Goal: Transaction & Acquisition: Purchase product/service

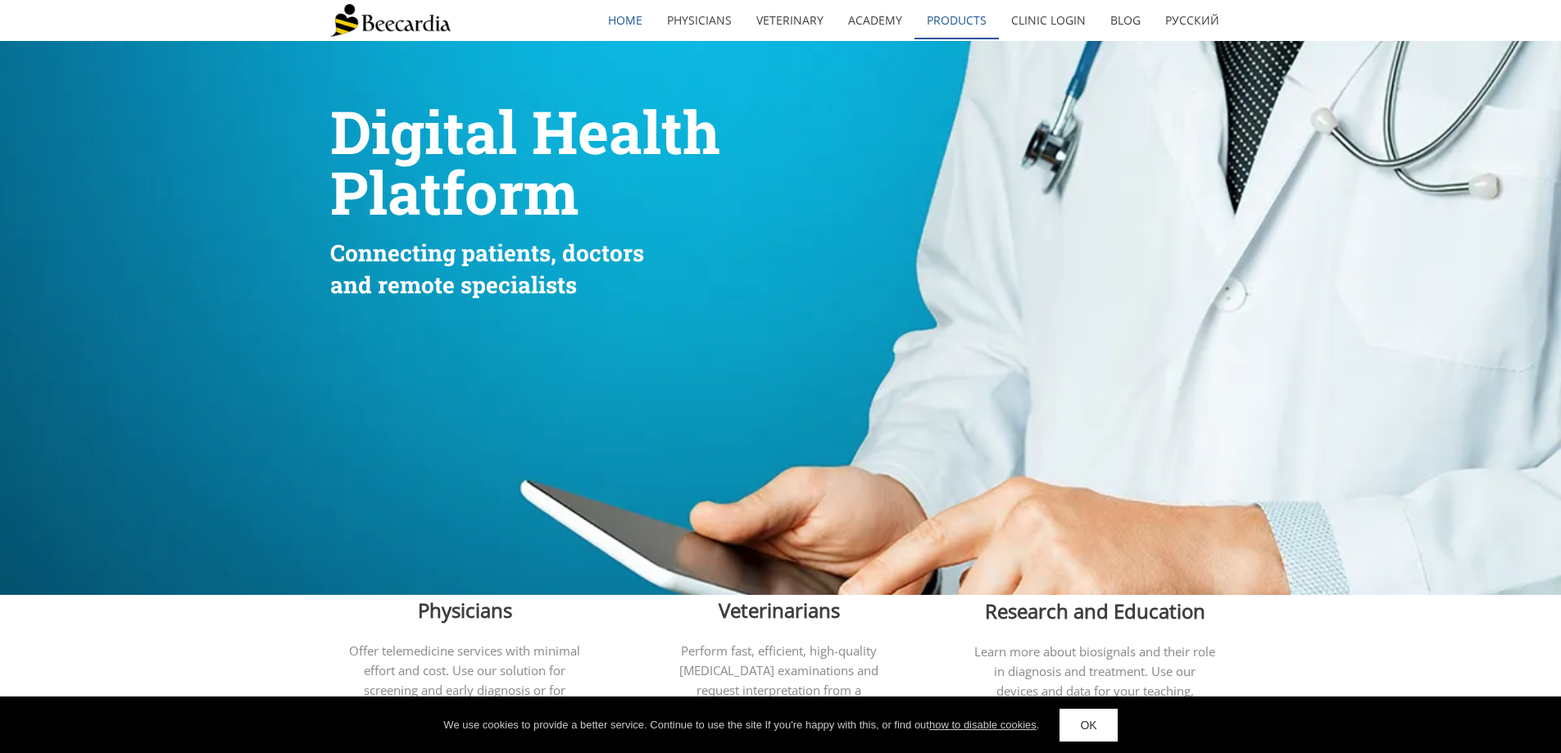
click at [963, 20] on link "Products" at bounding box center [956, 21] width 84 height 38
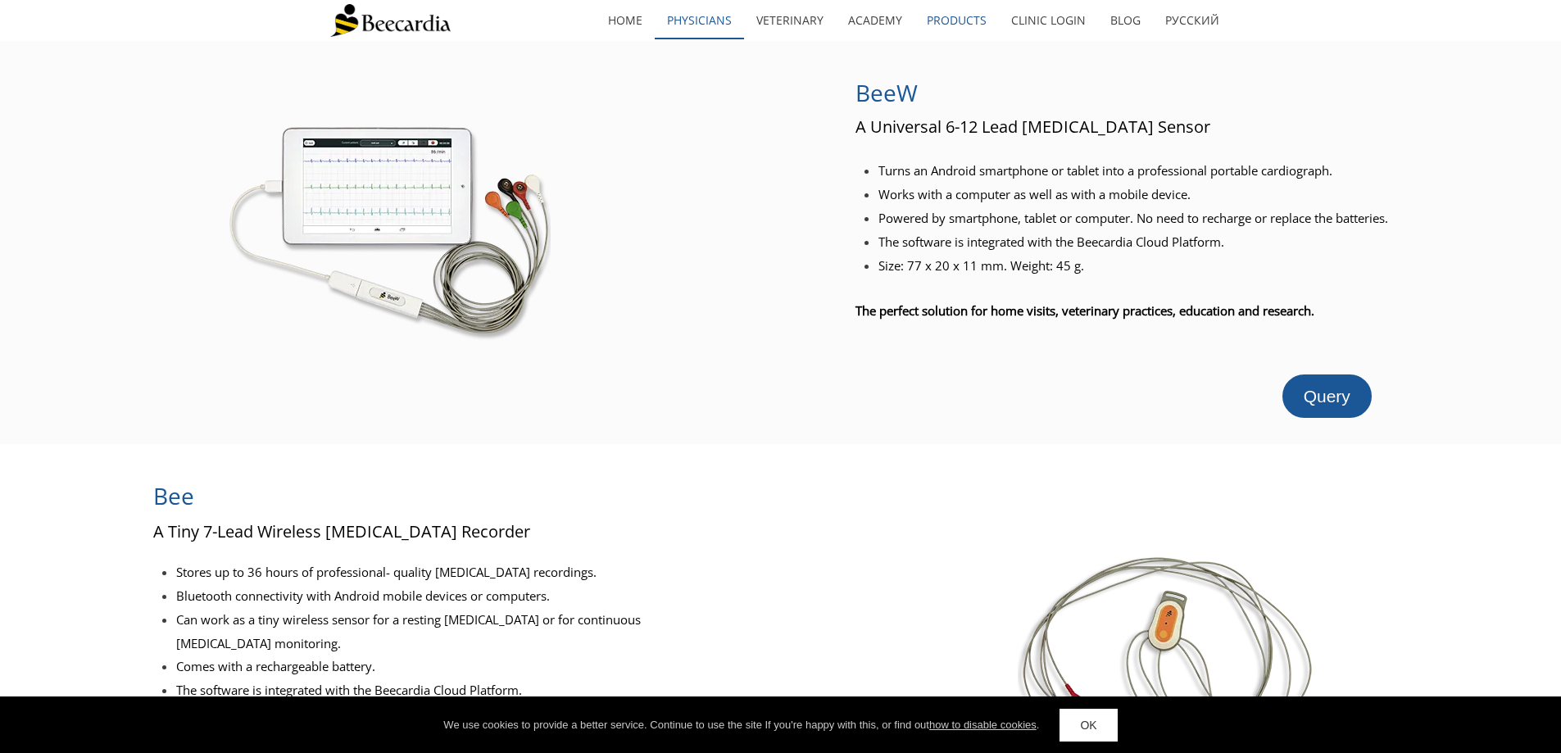
click at [700, 20] on link "Physicians" at bounding box center [699, 21] width 89 height 38
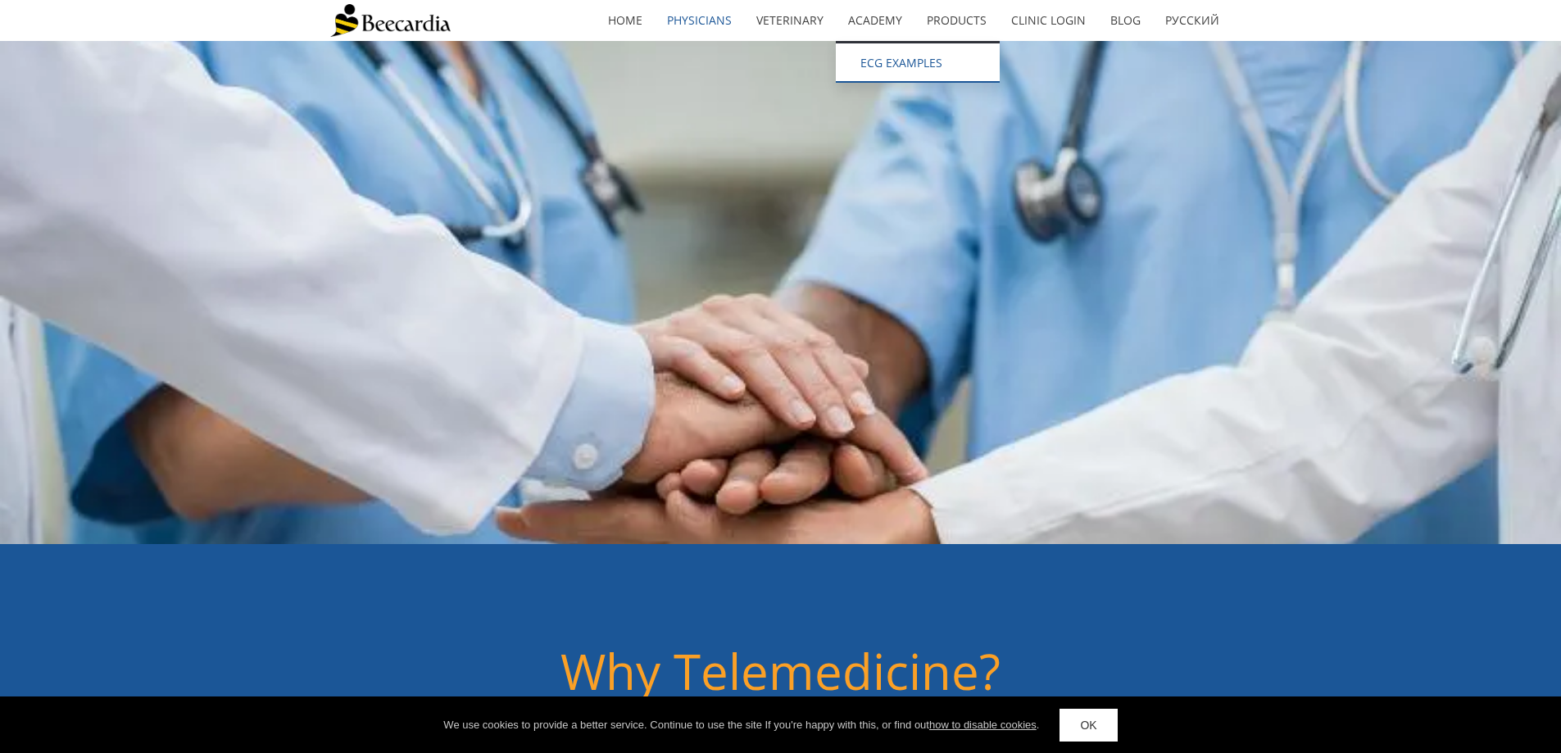
click at [894, 57] on link "ECG EXAMPLES" at bounding box center [918, 62] width 164 height 39
click at [878, 78] on link "[MEDICAL_DATA] EXAMPLES" at bounding box center [918, 62] width 164 height 39
click at [881, 61] on link "[MEDICAL_DATA] EXAMPLES" at bounding box center [918, 62] width 164 height 39
click at [881, 61] on link "ECG EXAMPLES" at bounding box center [918, 62] width 164 height 39
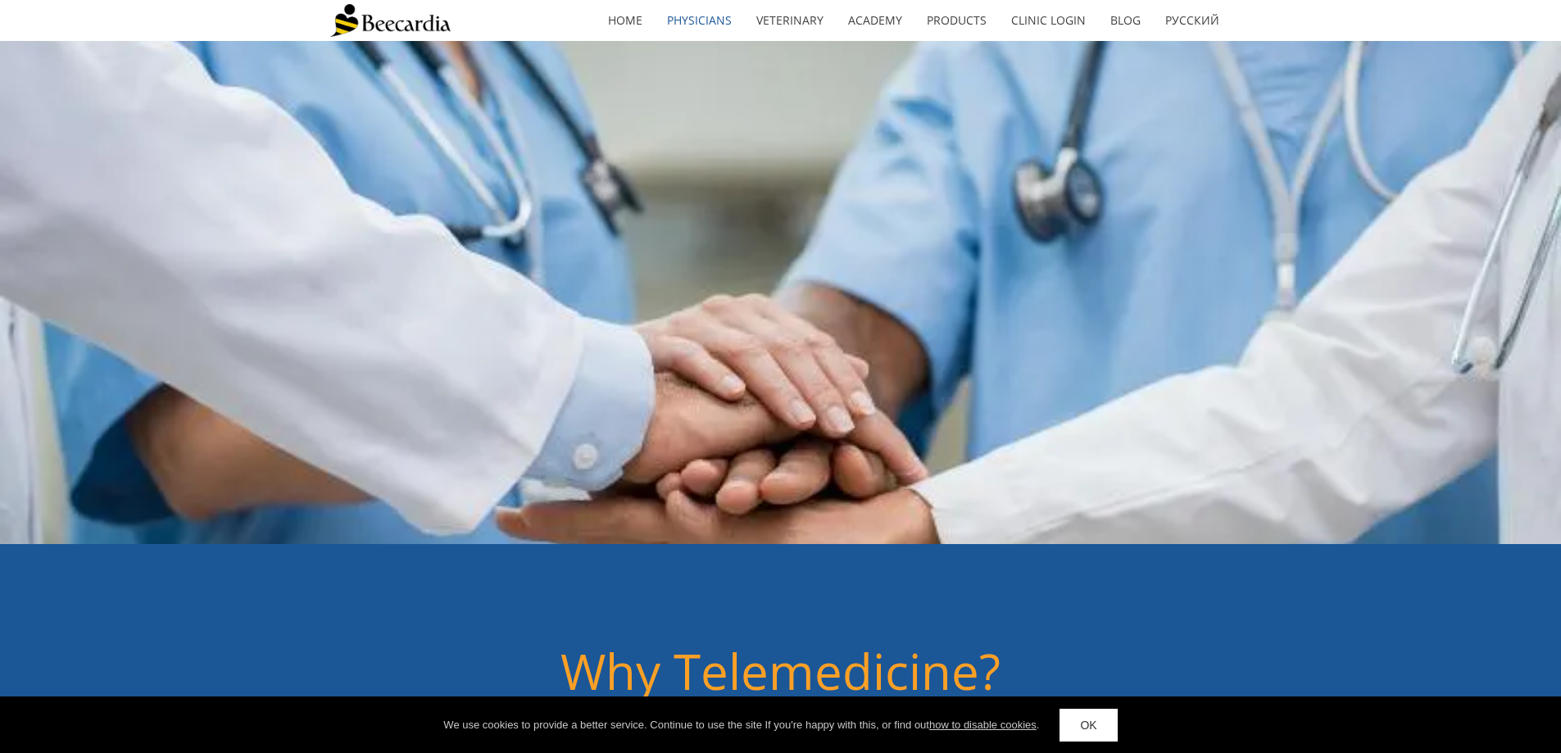
click at [1123, 734] on div "We use cookies to provide a better service. Continue to use the site If you're …" at bounding box center [780, 724] width 1561 height 57
click at [1101, 726] on link "OK" at bounding box center [1087, 725] width 57 height 33
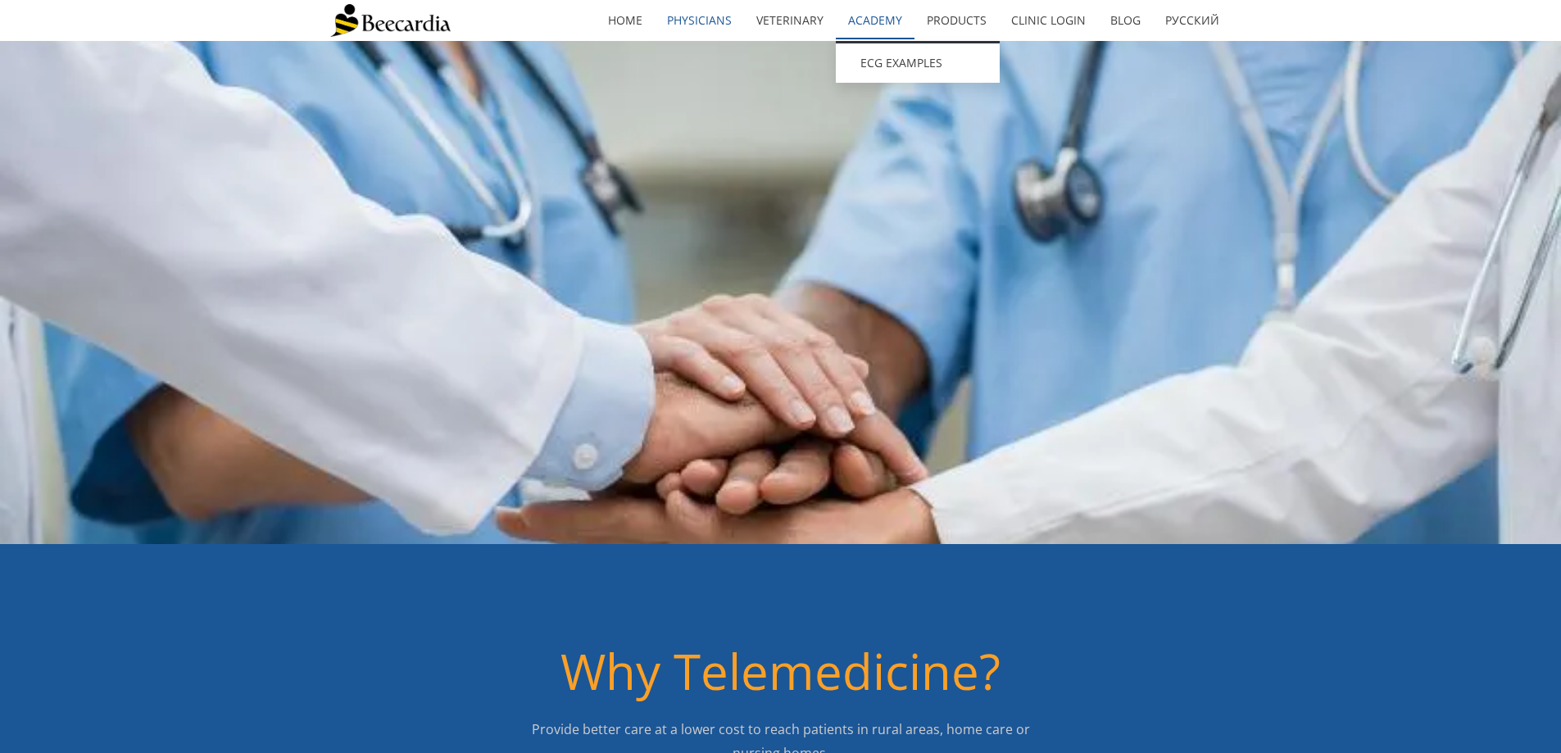
click at [874, 25] on link "Academy" at bounding box center [875, 21] width 79 height 38
click at [640, 20] on link "home" at bounding box center [625, 21] width 59 height 38
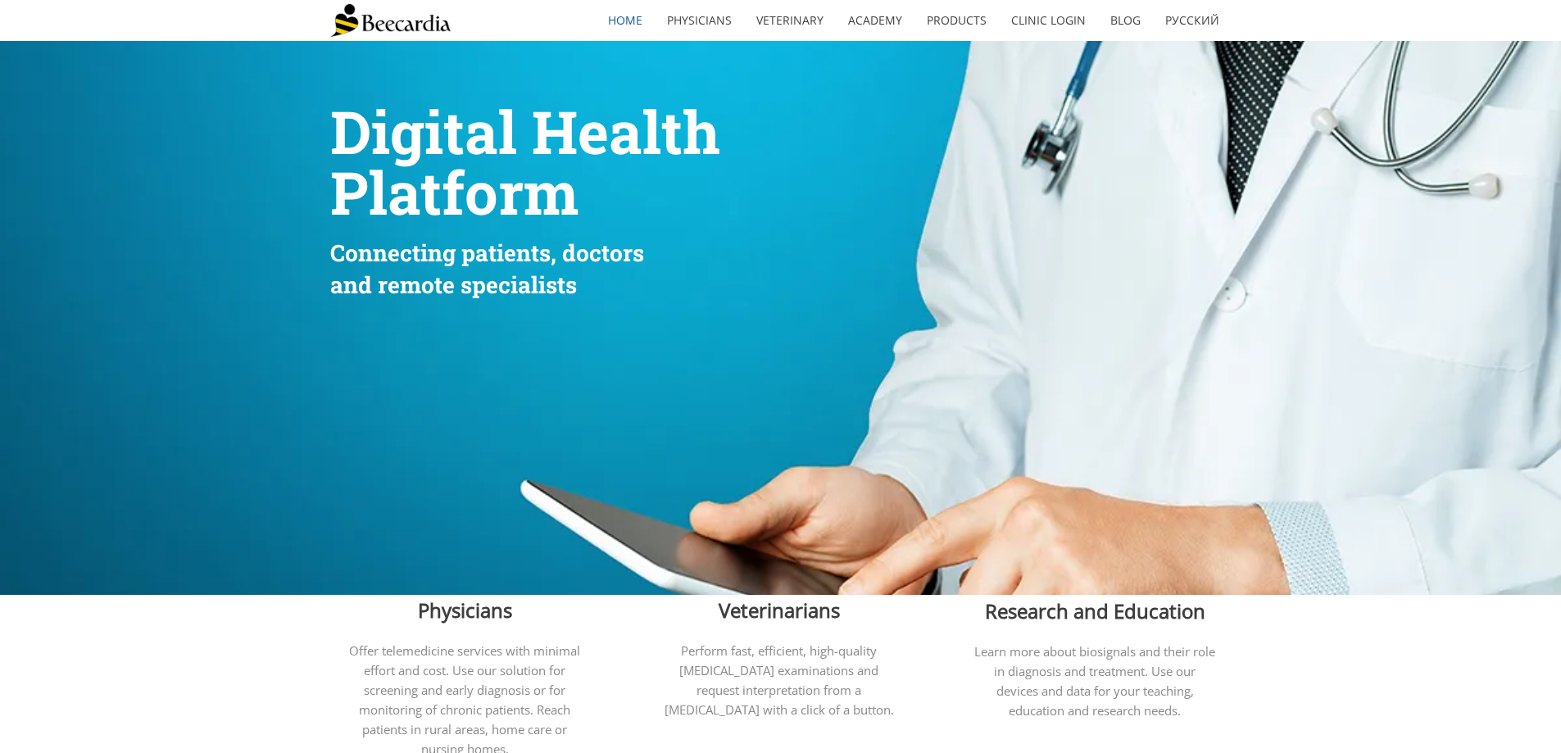
click at [396, 23] on img at bounding box center [390, 20] width 120 height 33
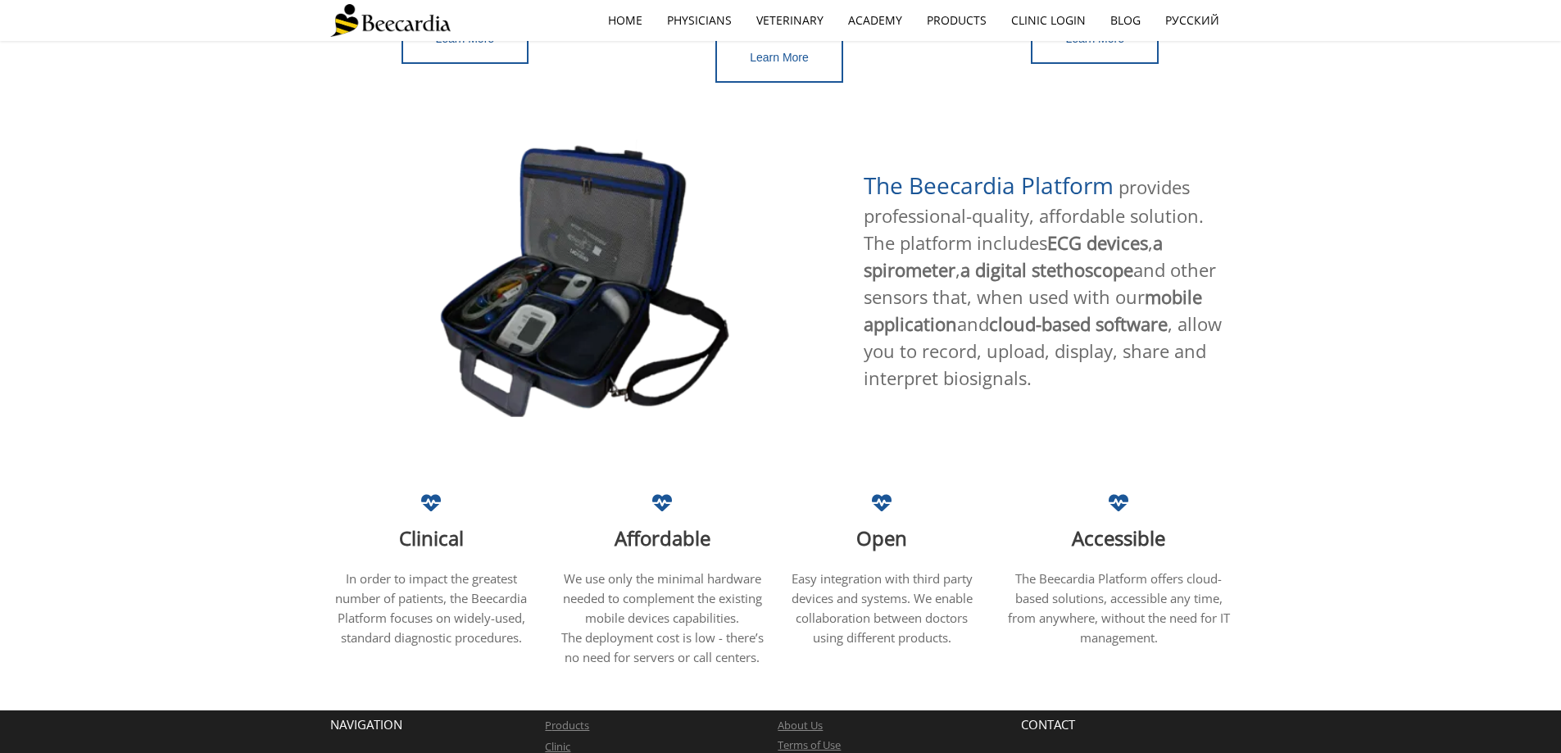
scroll to position [879, 0]
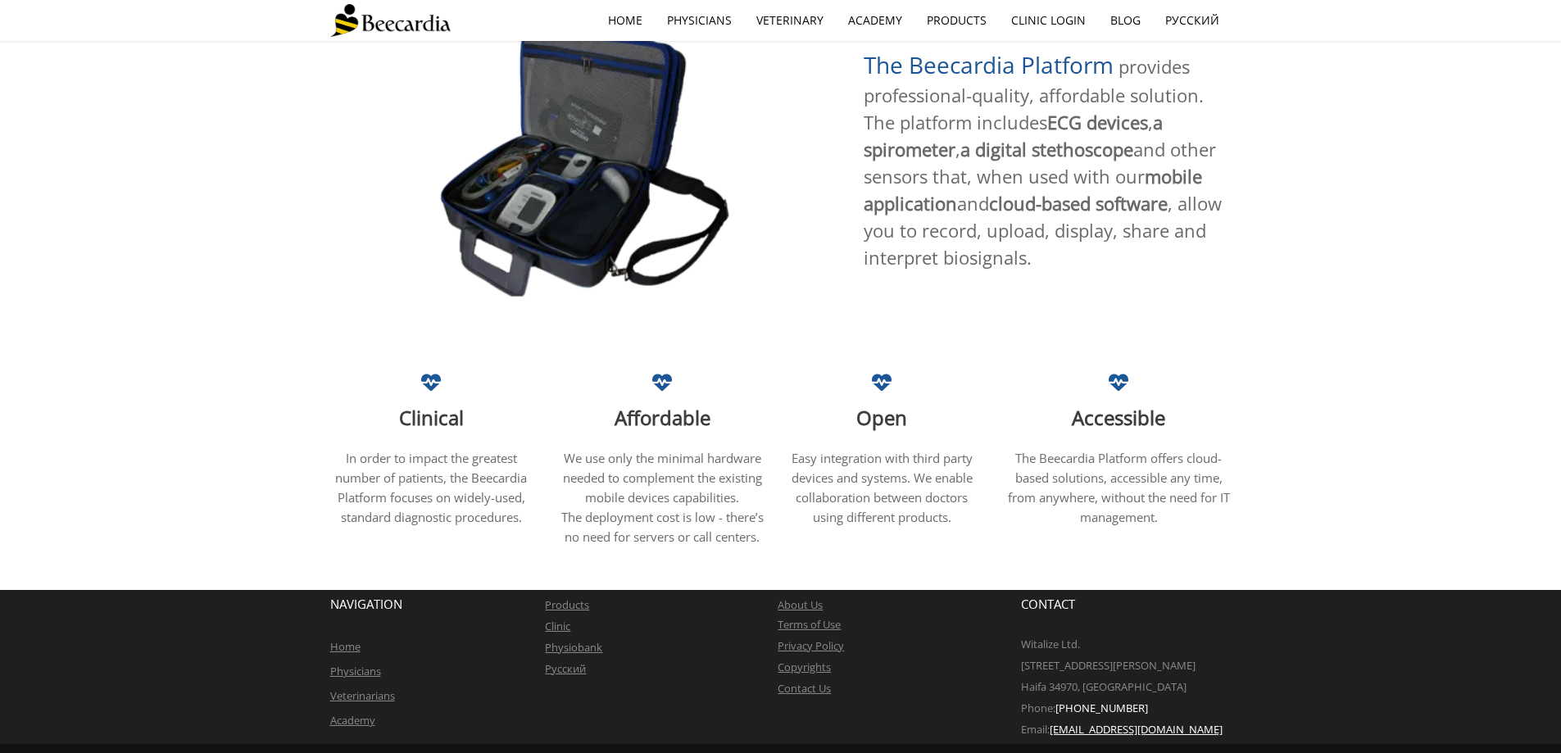
click at [373, 688] on link "Veterinarians" at bounding box center [362, 695] width 65 height 15
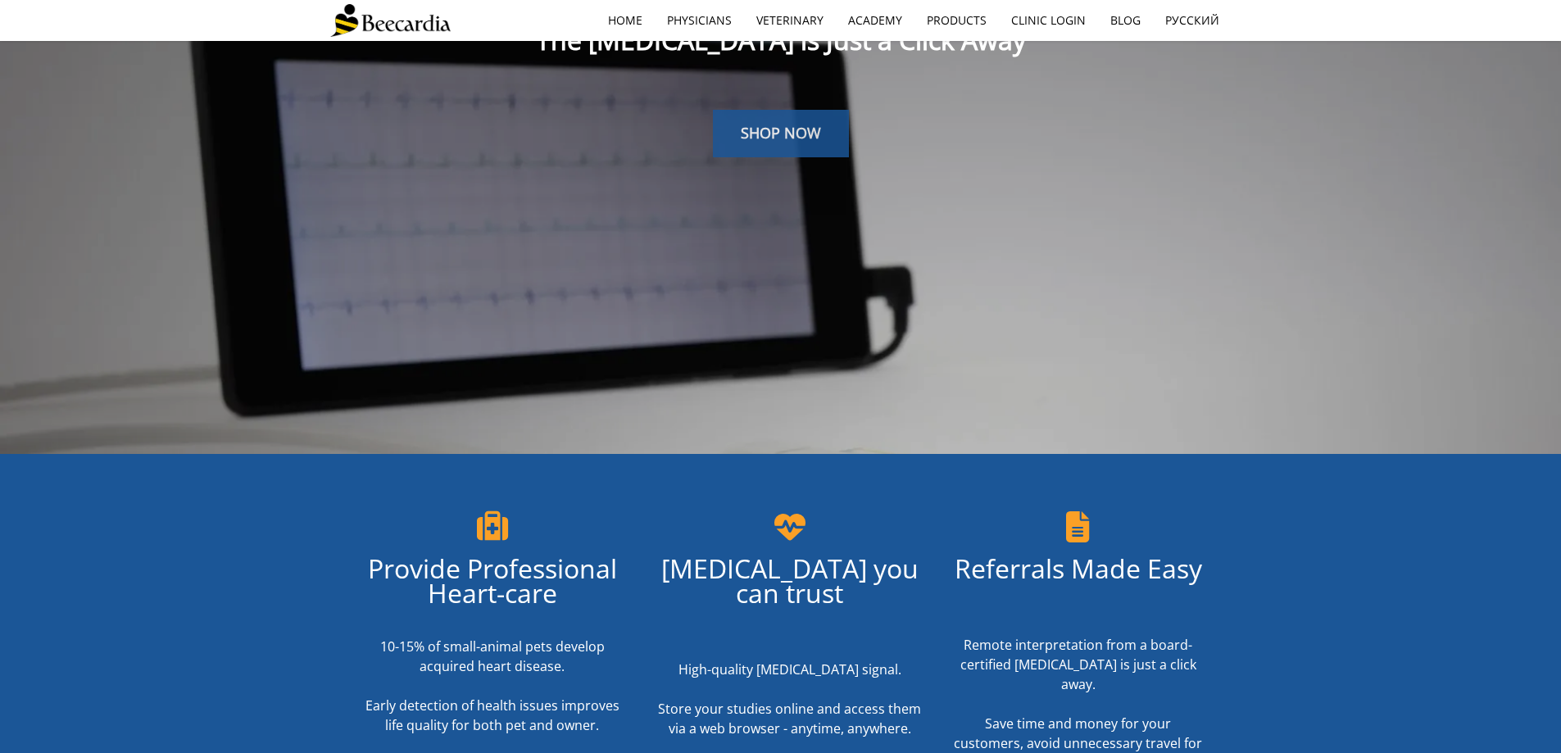
click at [823, 136] on link "SHOP NOW" at bounding box center [781, 134] width 136 height 48
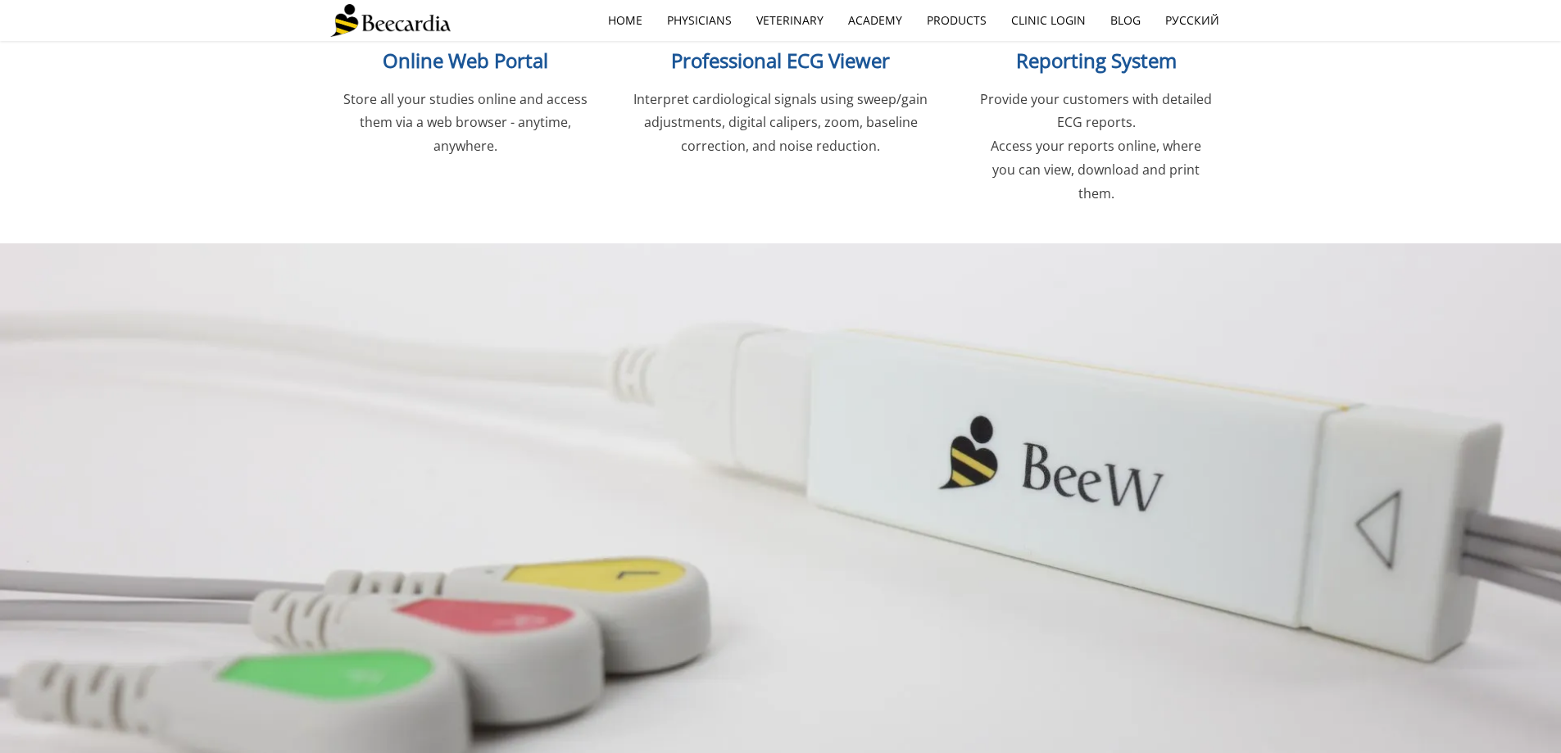
scroll to position [2205, 0]
